Goal: Use online tool/utility: Utilize a website feature to perform a specific function

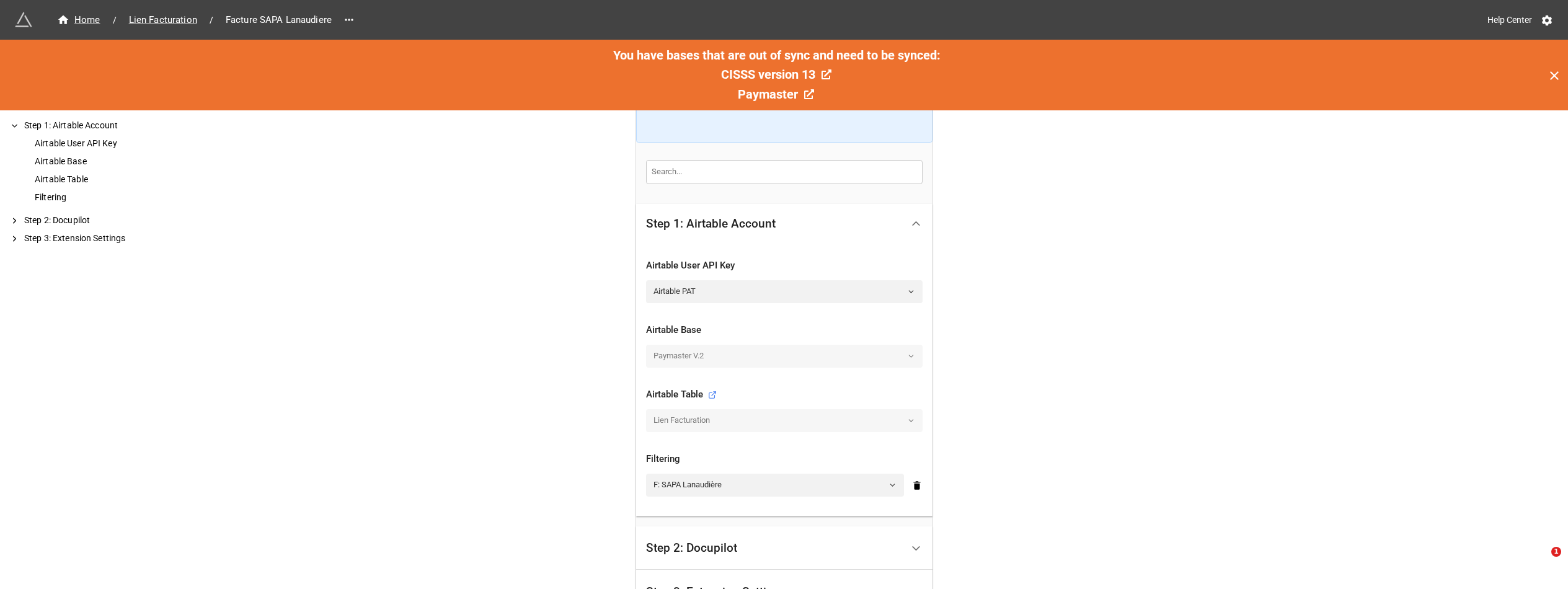
scroll to position [186, 0]
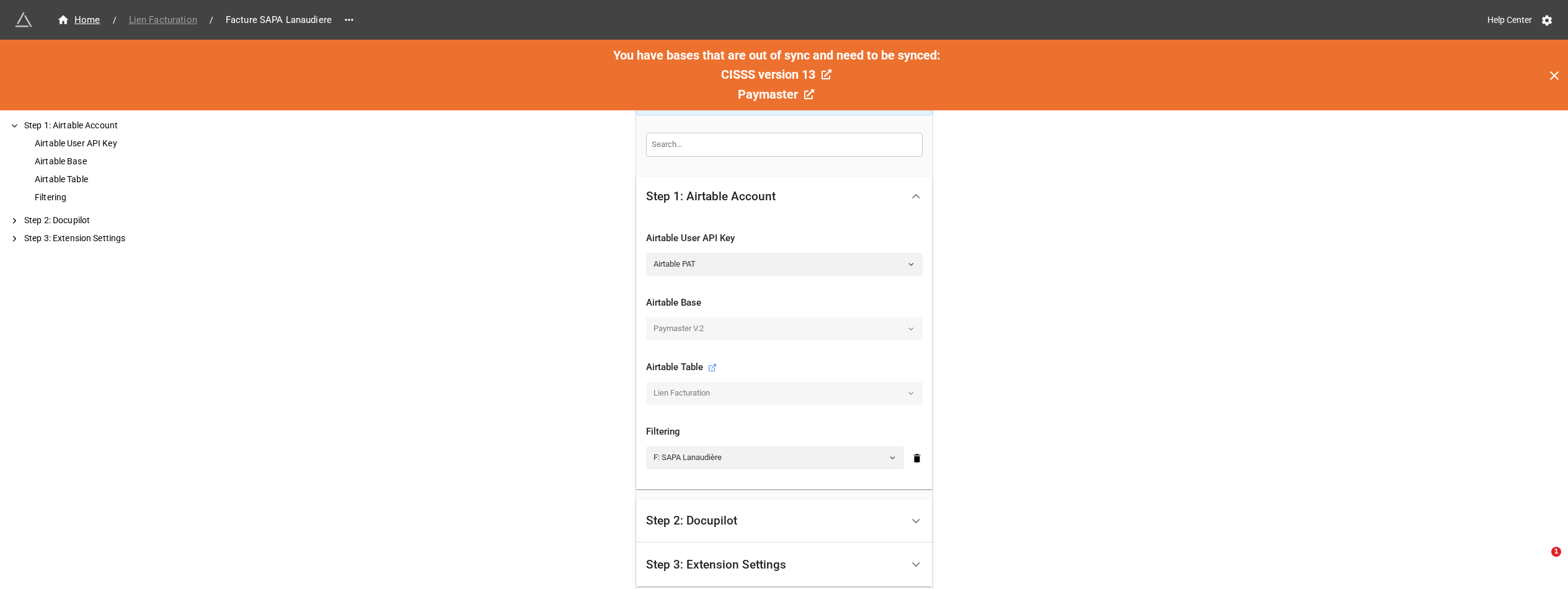
click at [165, 14] on span "Lien Facturation" at bounding box center [163, 20] width 83 height 14
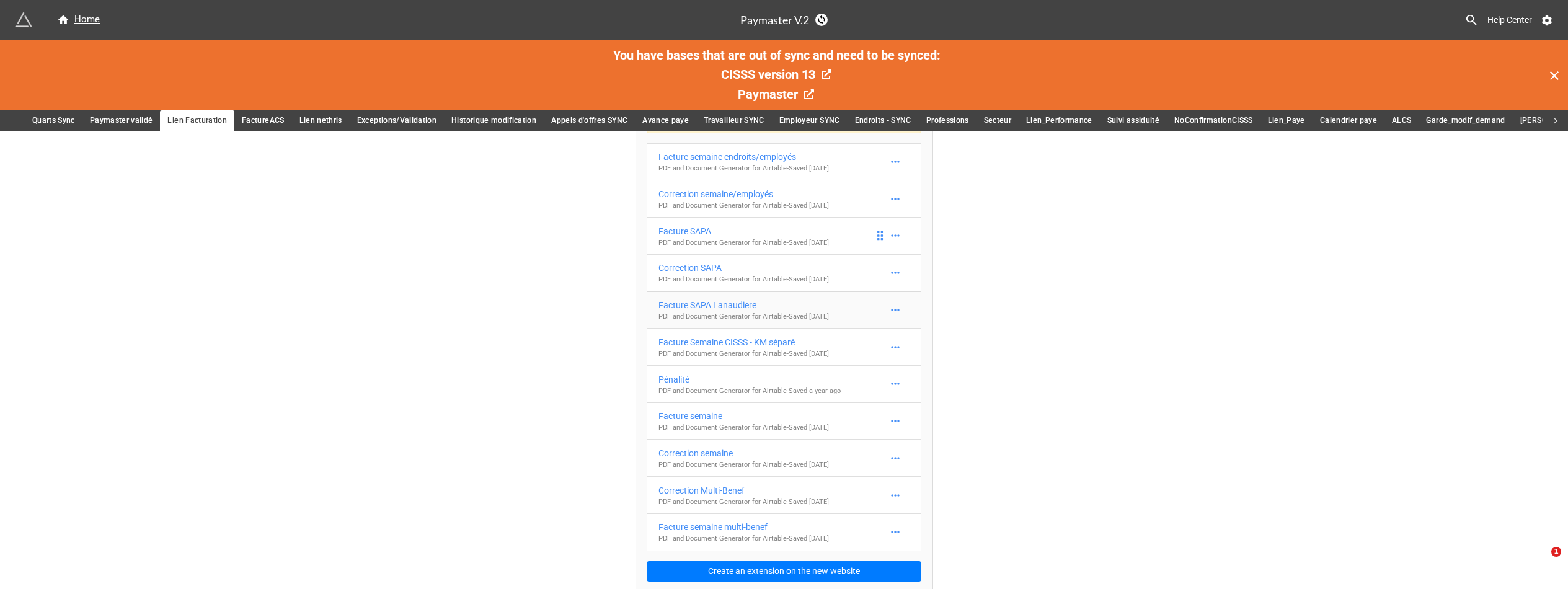
scroll to position [78, 0]
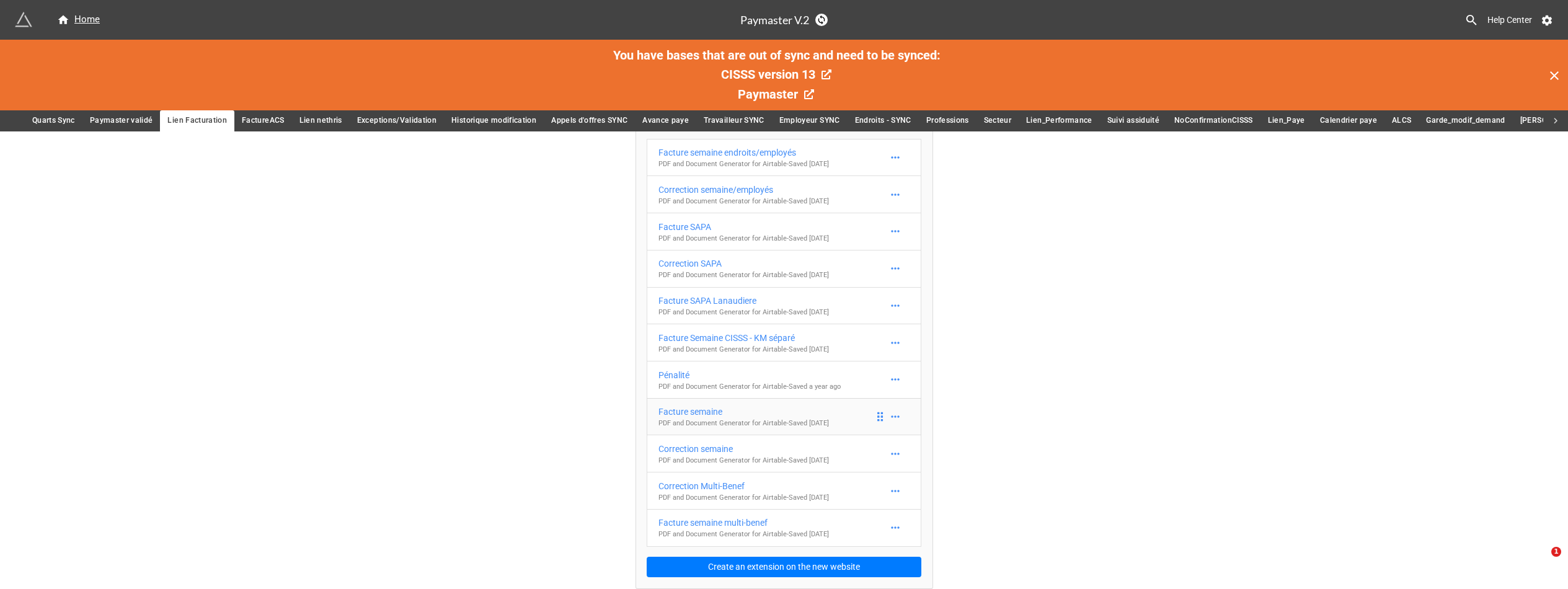
click at [808, 413] on div "Facture semaine" at bounding box center [744, 412] width 170 height 13
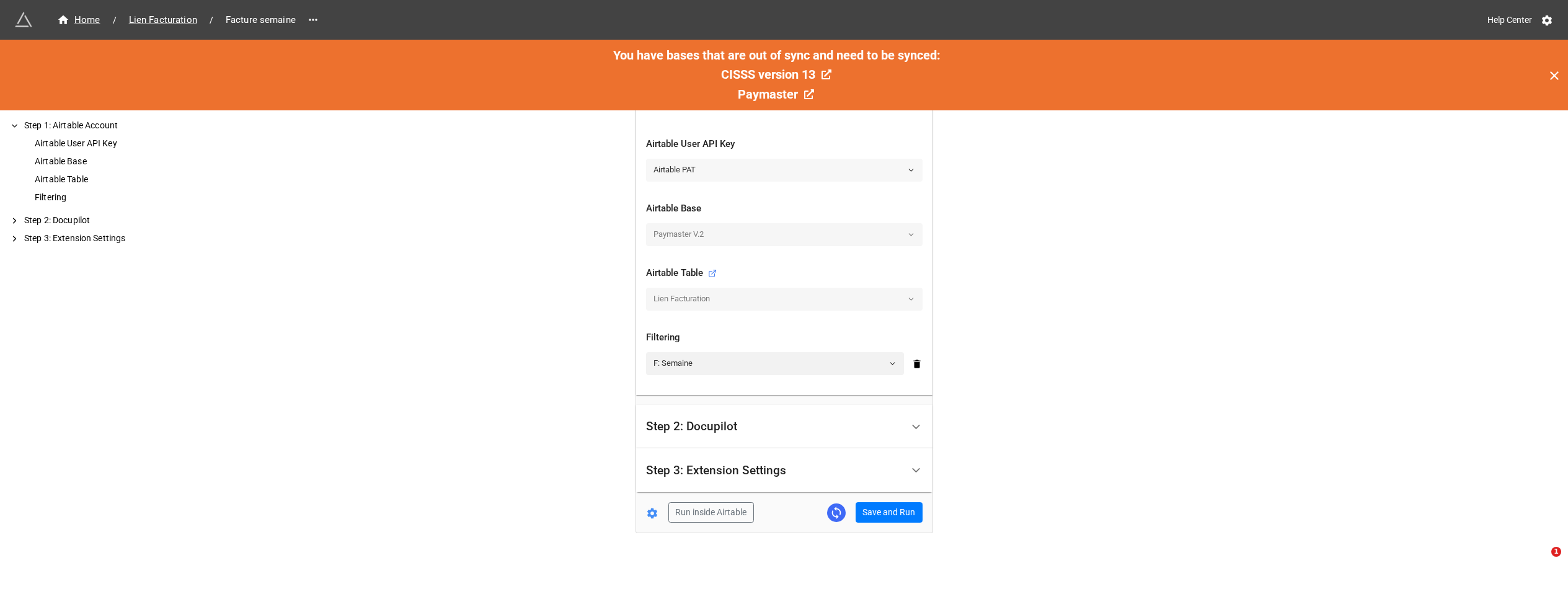
scroll to position [286, 0]
click at [157, 22] on span "Lien Facturation" at bounding box center [163, 20] width 83 height 14
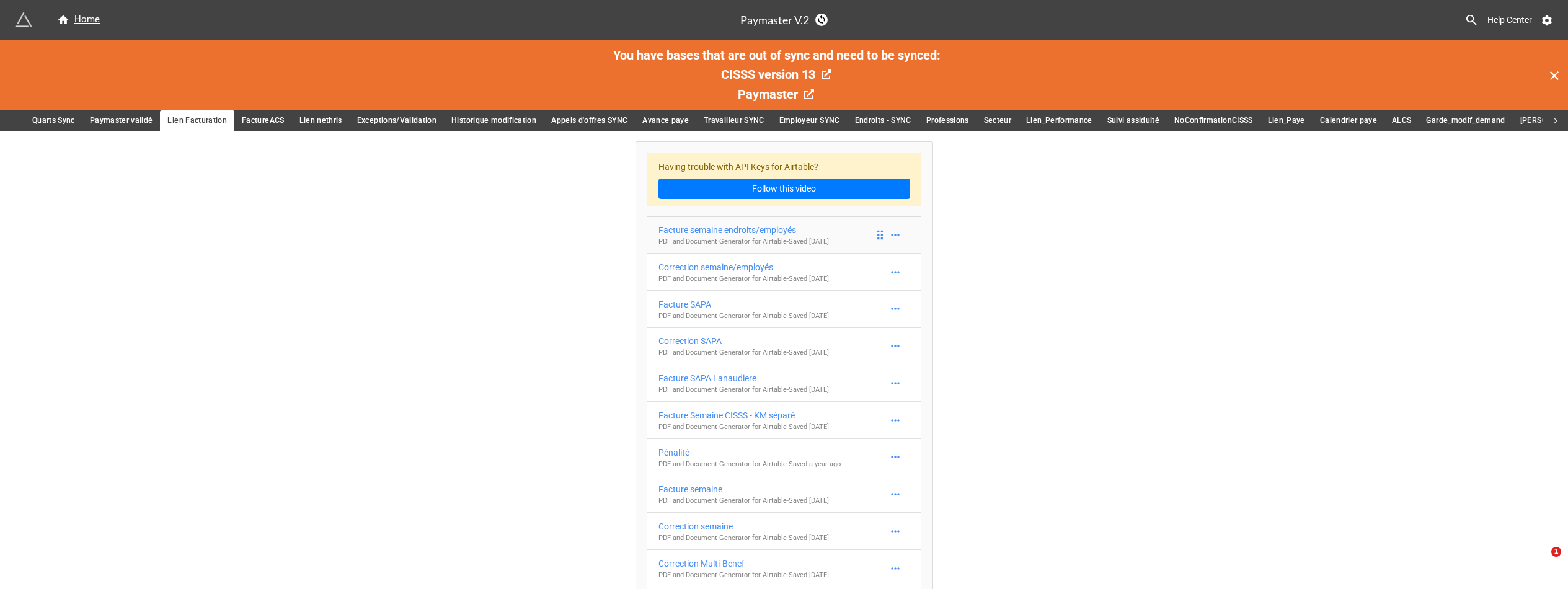
click at [805, 230] on div "Facture semaine endroits/employés" at bounding box center [744, 230] width 170 height 13
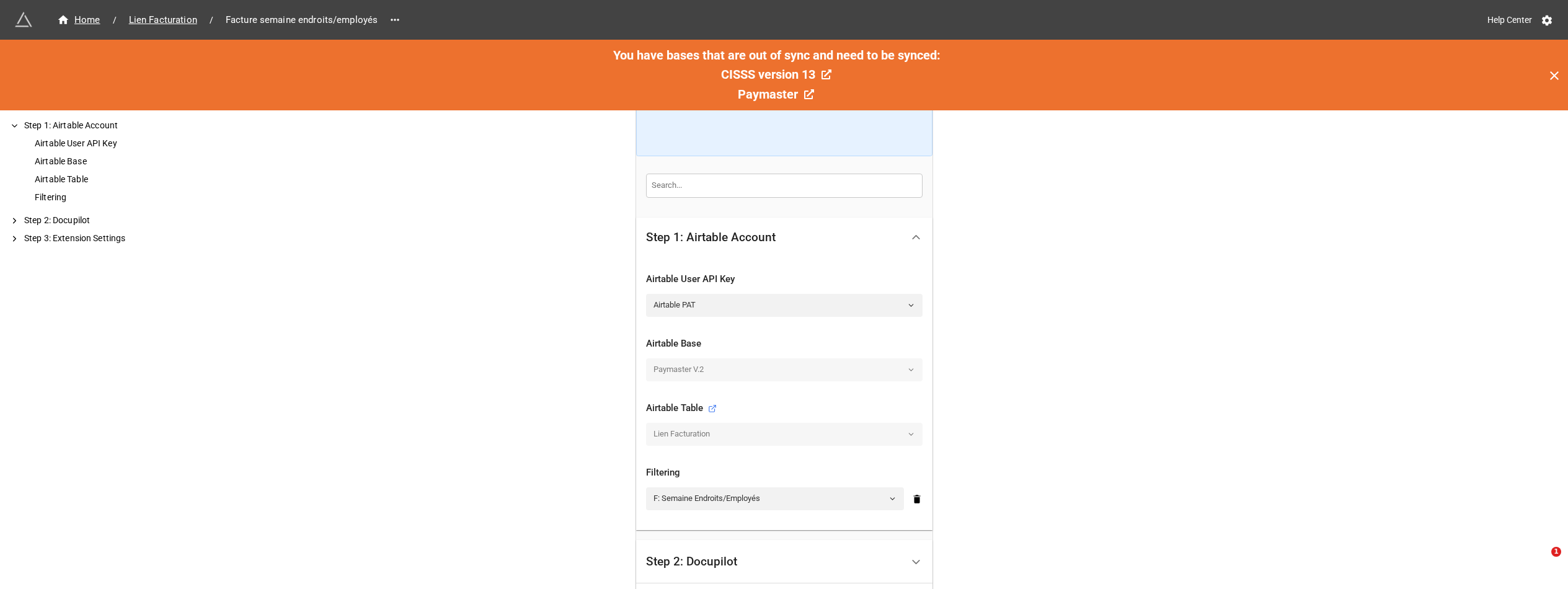
scroll to position [248, 0]
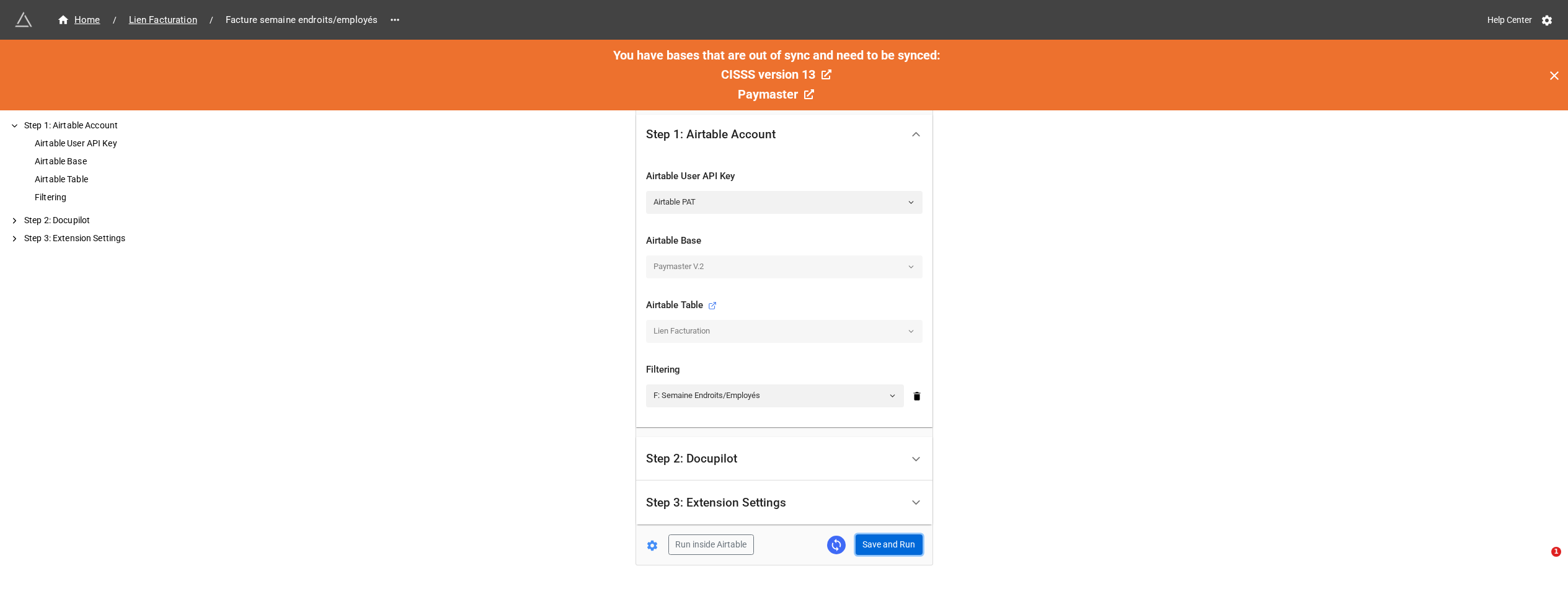
click at [899, 548] on button "Save and Run" at bounding box center [889, 545] width 67 height 21
click at [892, 552] on button "Save and Run" at bounding box center [889, 545] width 67 height 21
click at [150, 15] on span "Lien Facturation" at bounding box center [163, 20] width 83 height 14
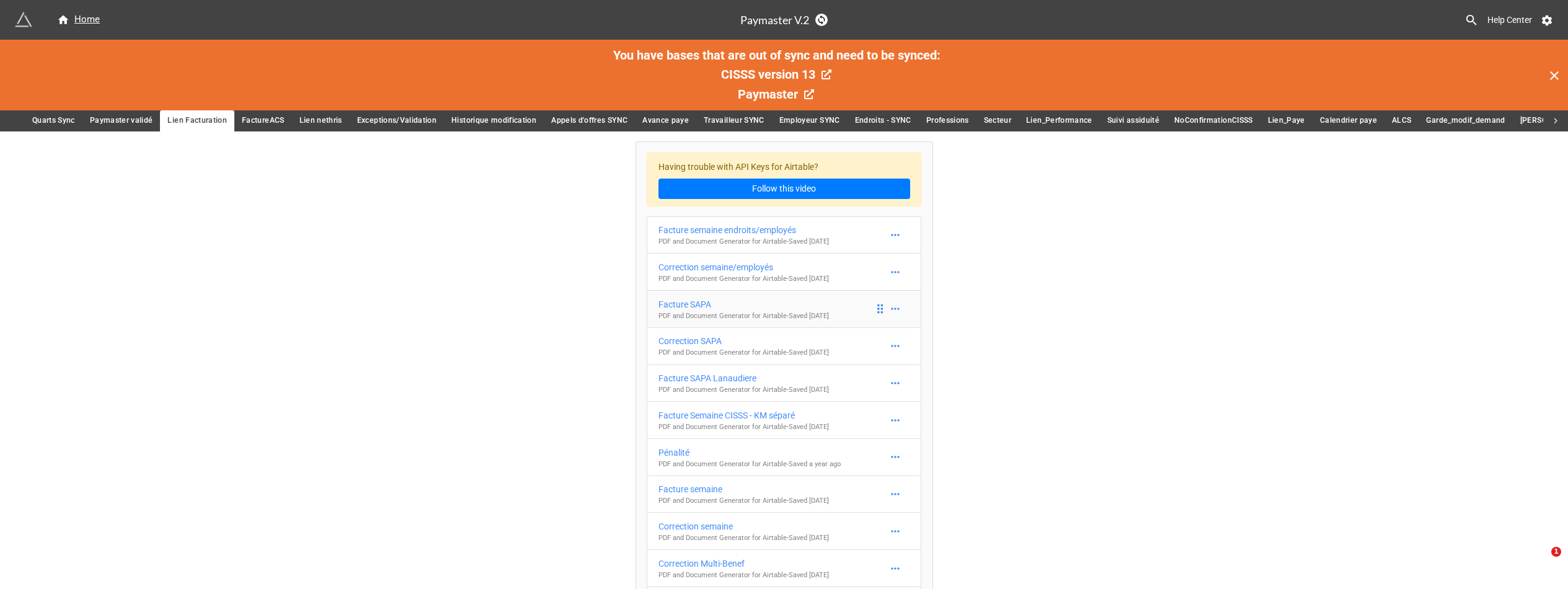
click at [704, 302] on div "Facture SAPA" at bounding box center [744, 304] width 170 height 13
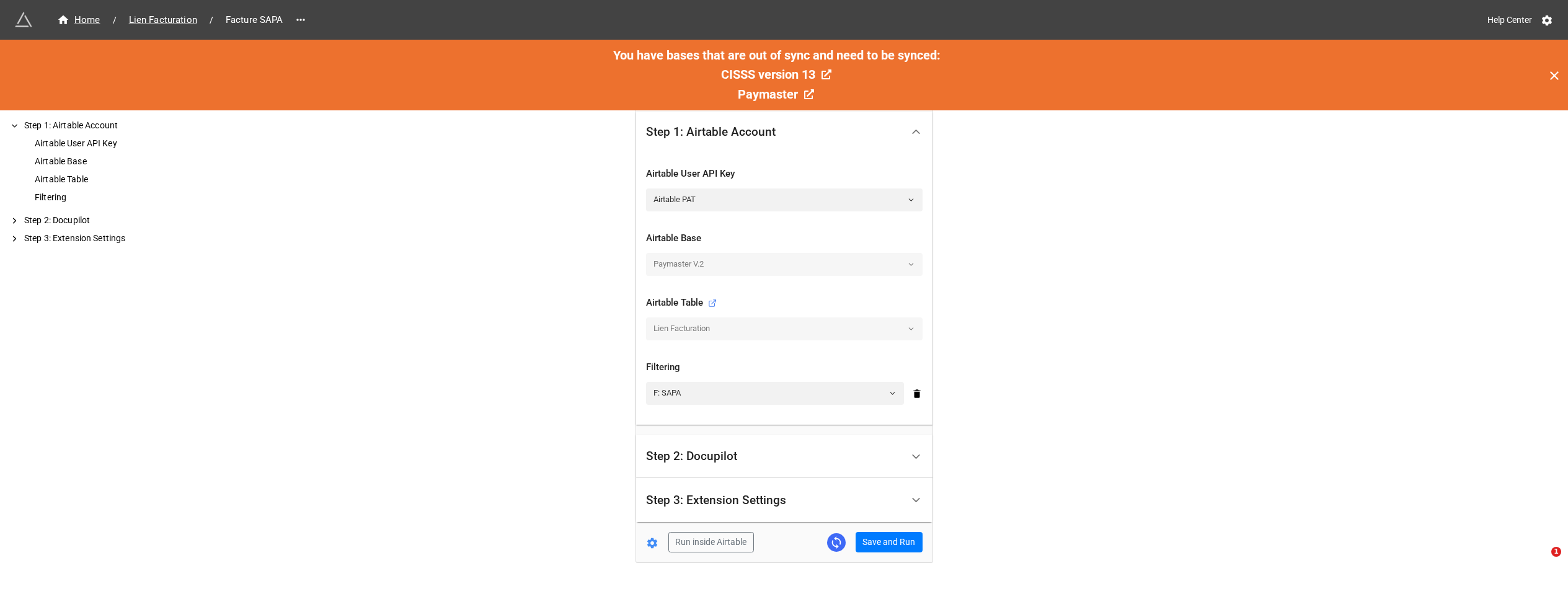
scroll to position [286, 0]
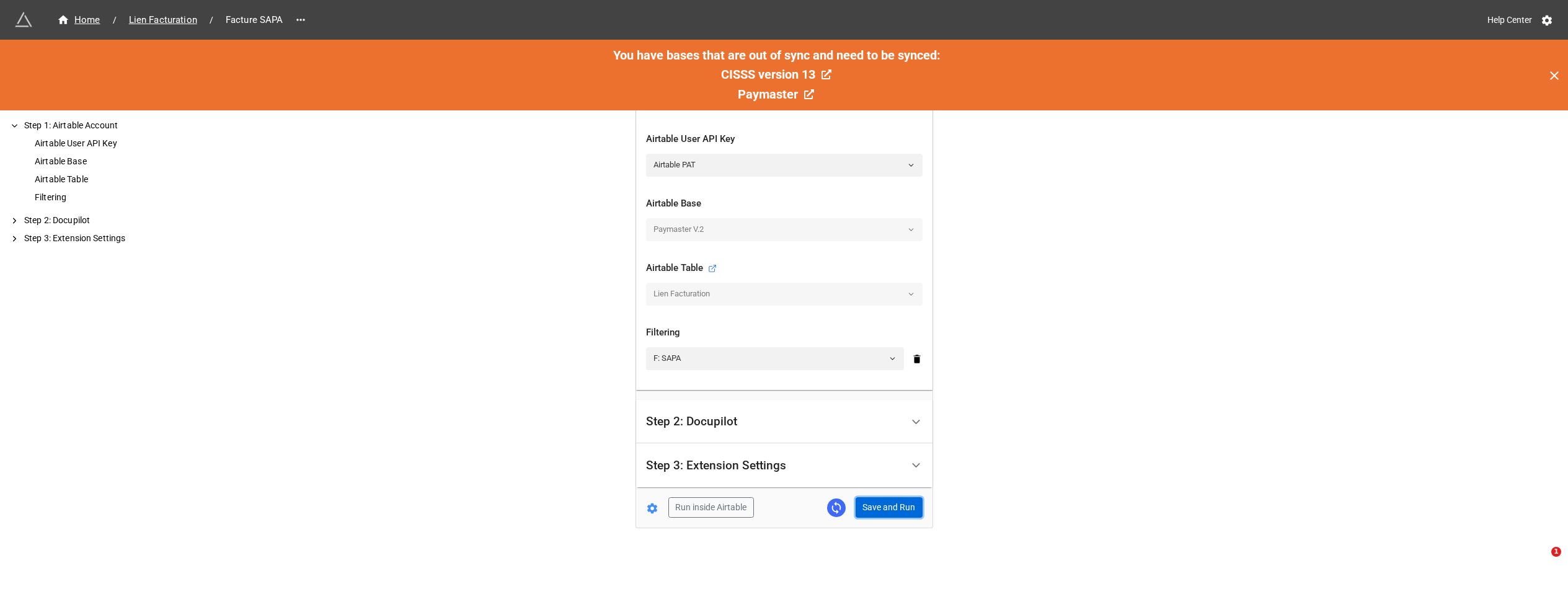
click at [887, 510] on button "Save and Run" at bounding box center [889, 507] width 67 height 21
